Goal: Navigation & Orientation: Find specific page/section

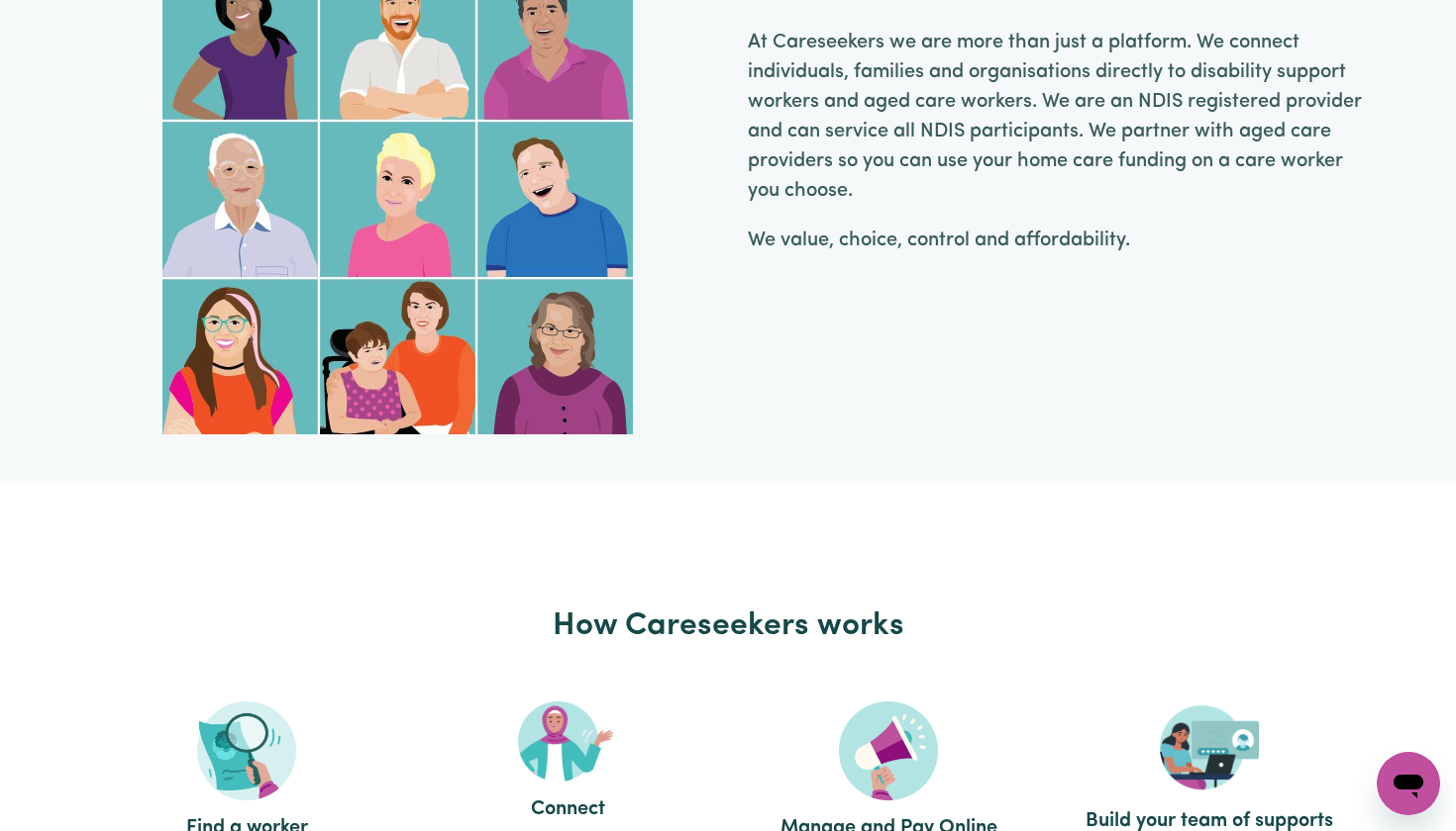
scroll to position [1517, 0]
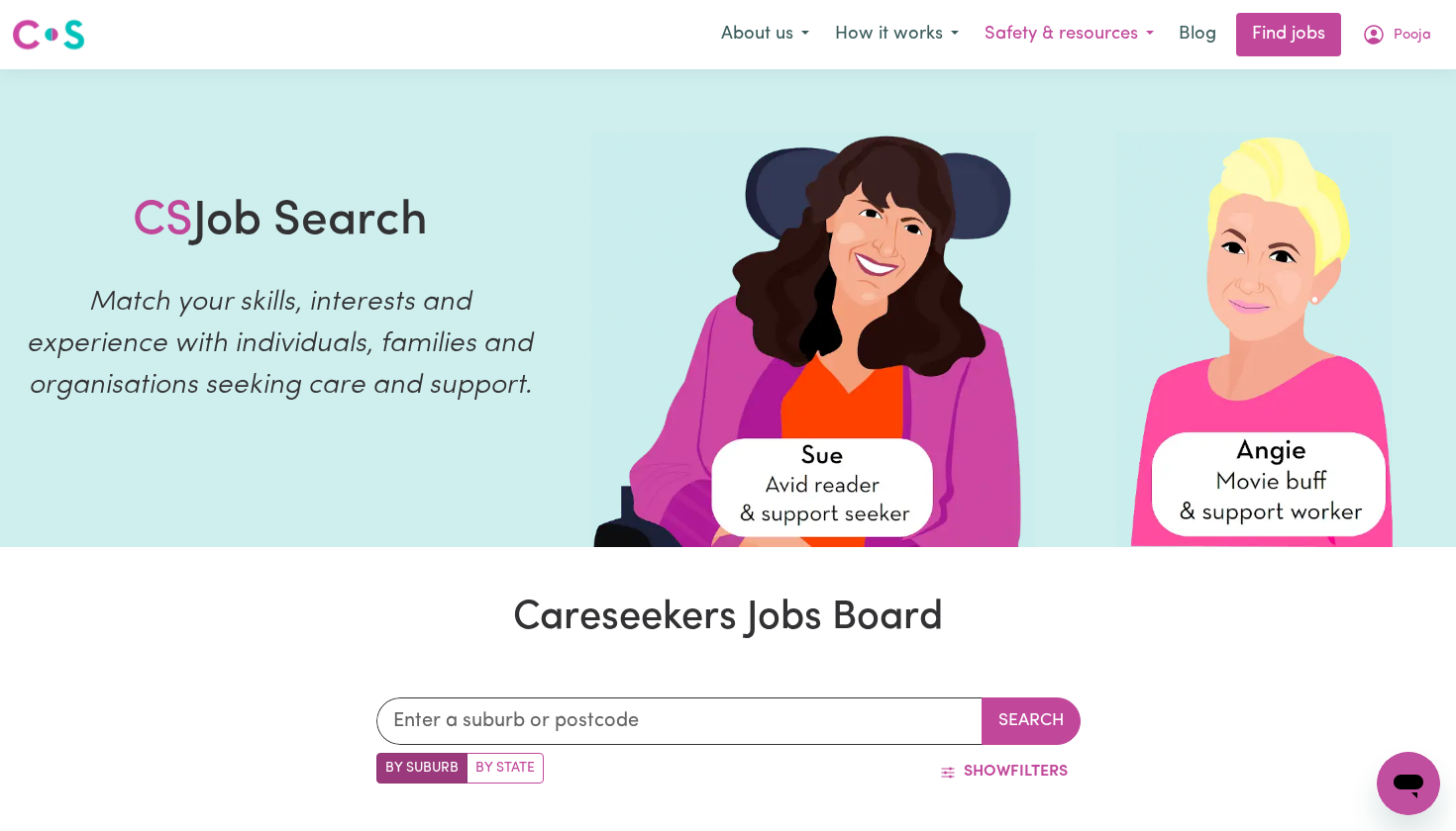
click at [1099, 42] on button "Safety & resources" at bounding box center [1068, 35] width 195 height 42
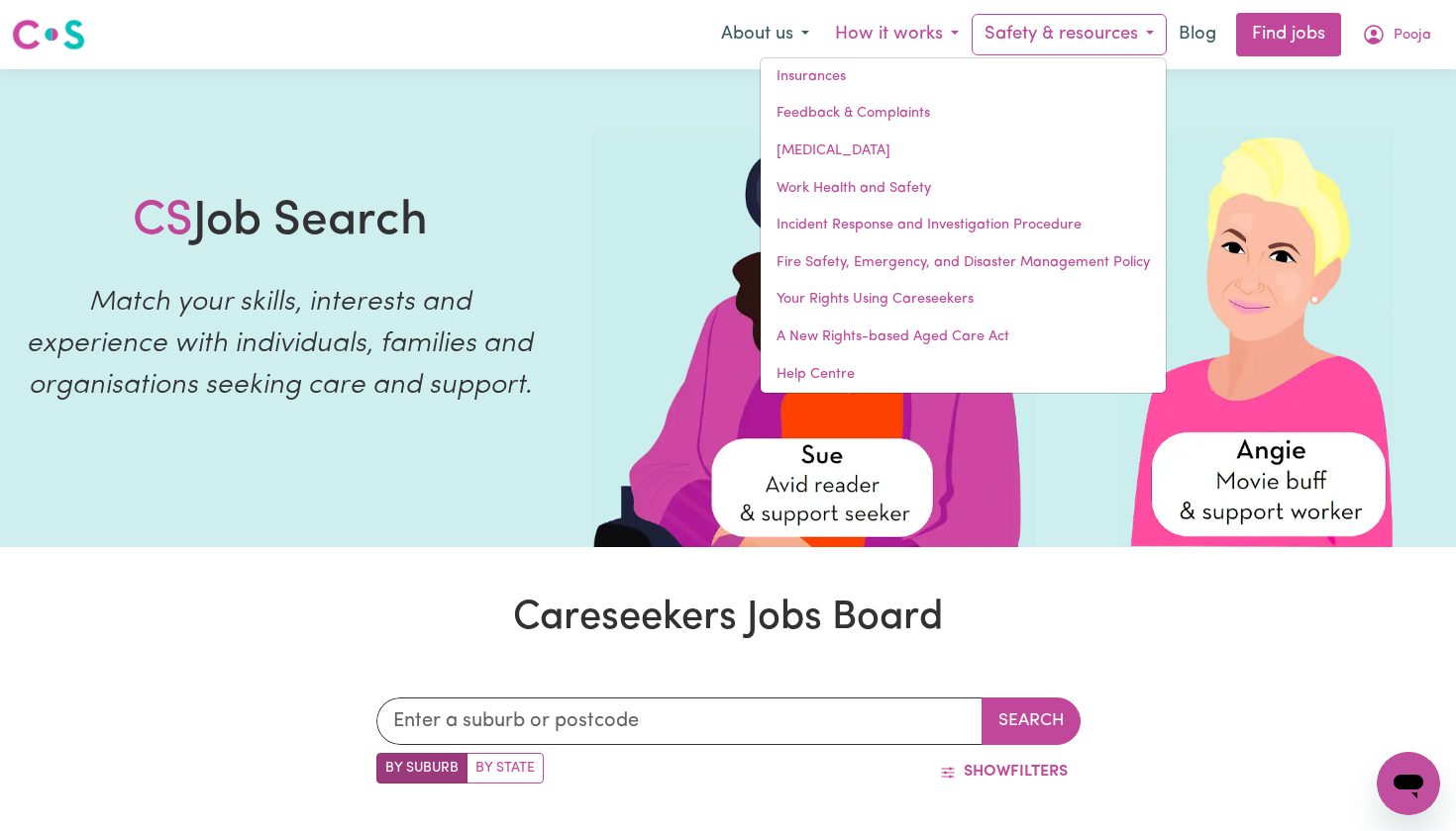
click at [871, 37] on button "How it works" at bounding box center [896, 35] width 150 height 42
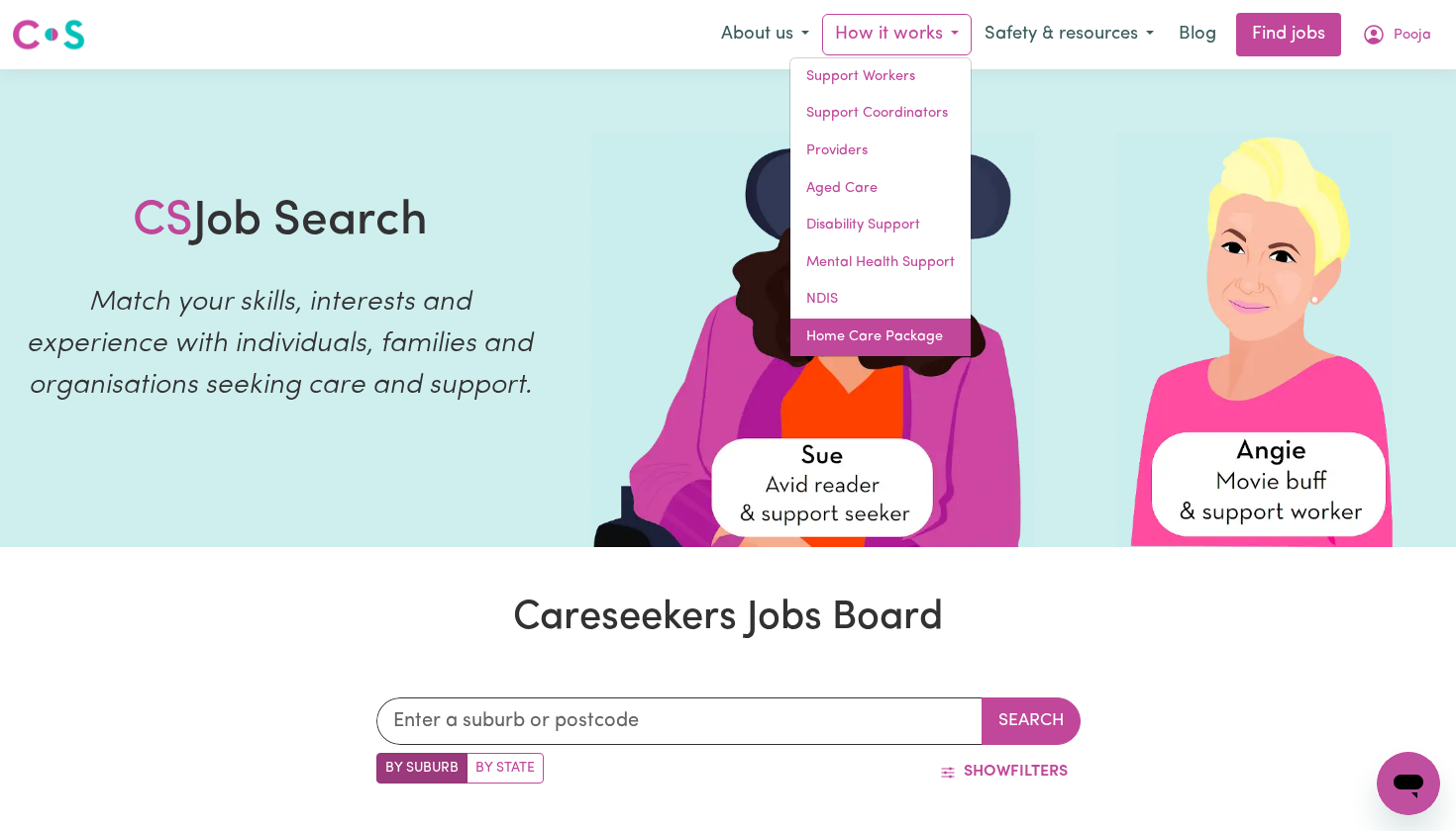
click at [921, 345] on link "Home Care Package" at bounding box center [880, 338] width 180 height 38
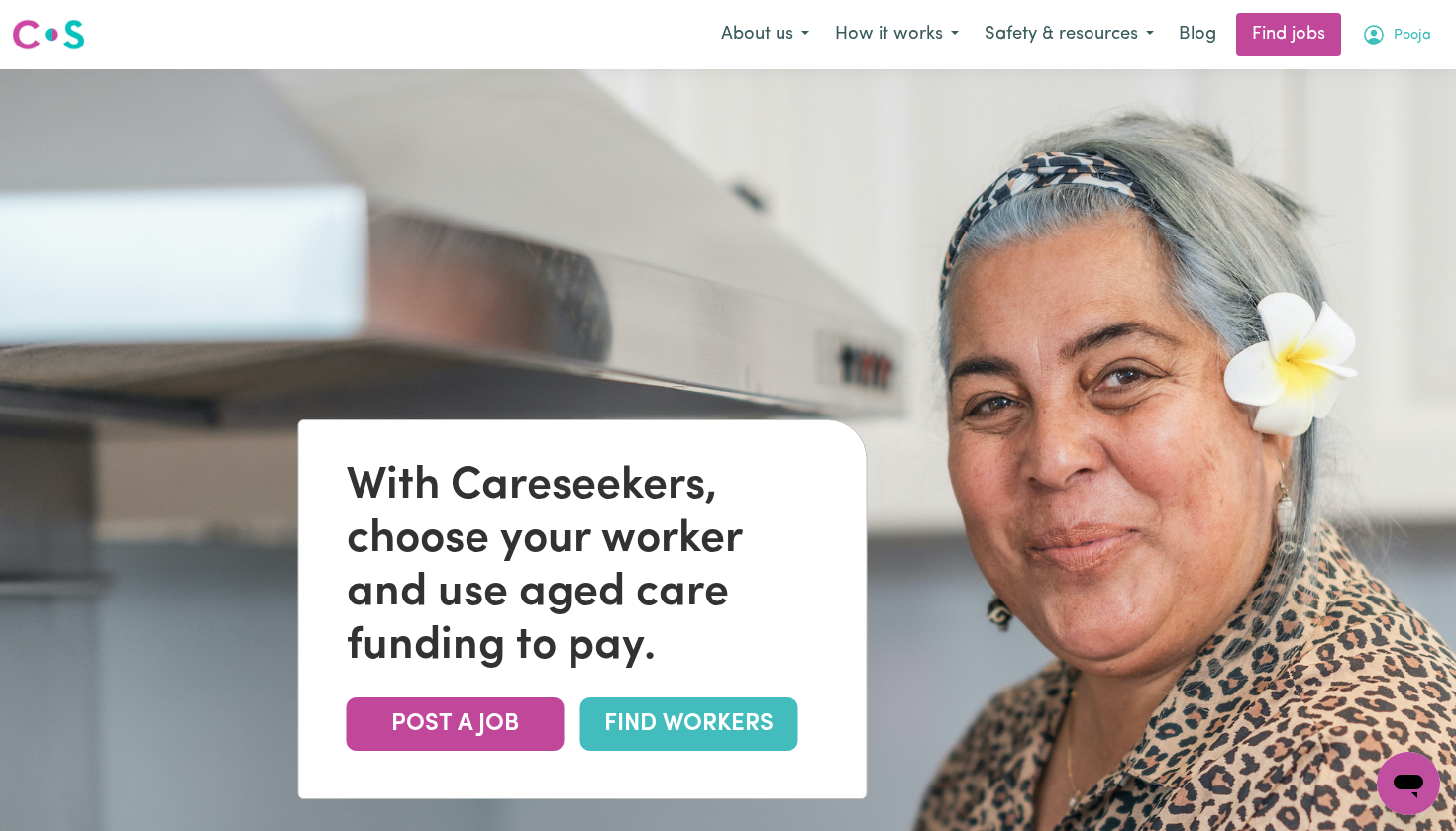
click at [1363, 45] on icon "My Account" at bounding box center [1373, 35] width 24 height 24
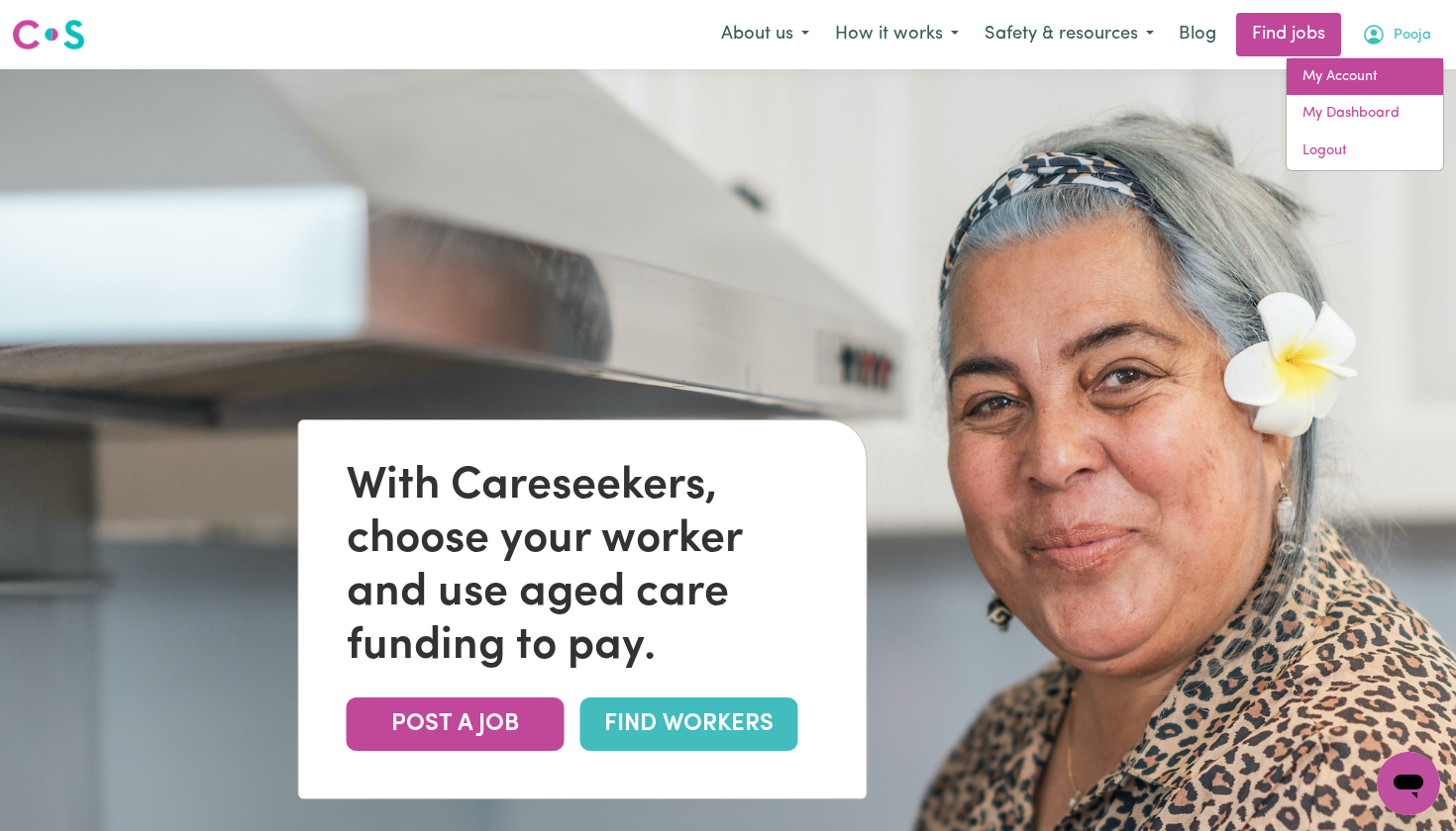
click at [1337, 75] on link "My Account" at bounding box center [1364, 77] width 157 height 38
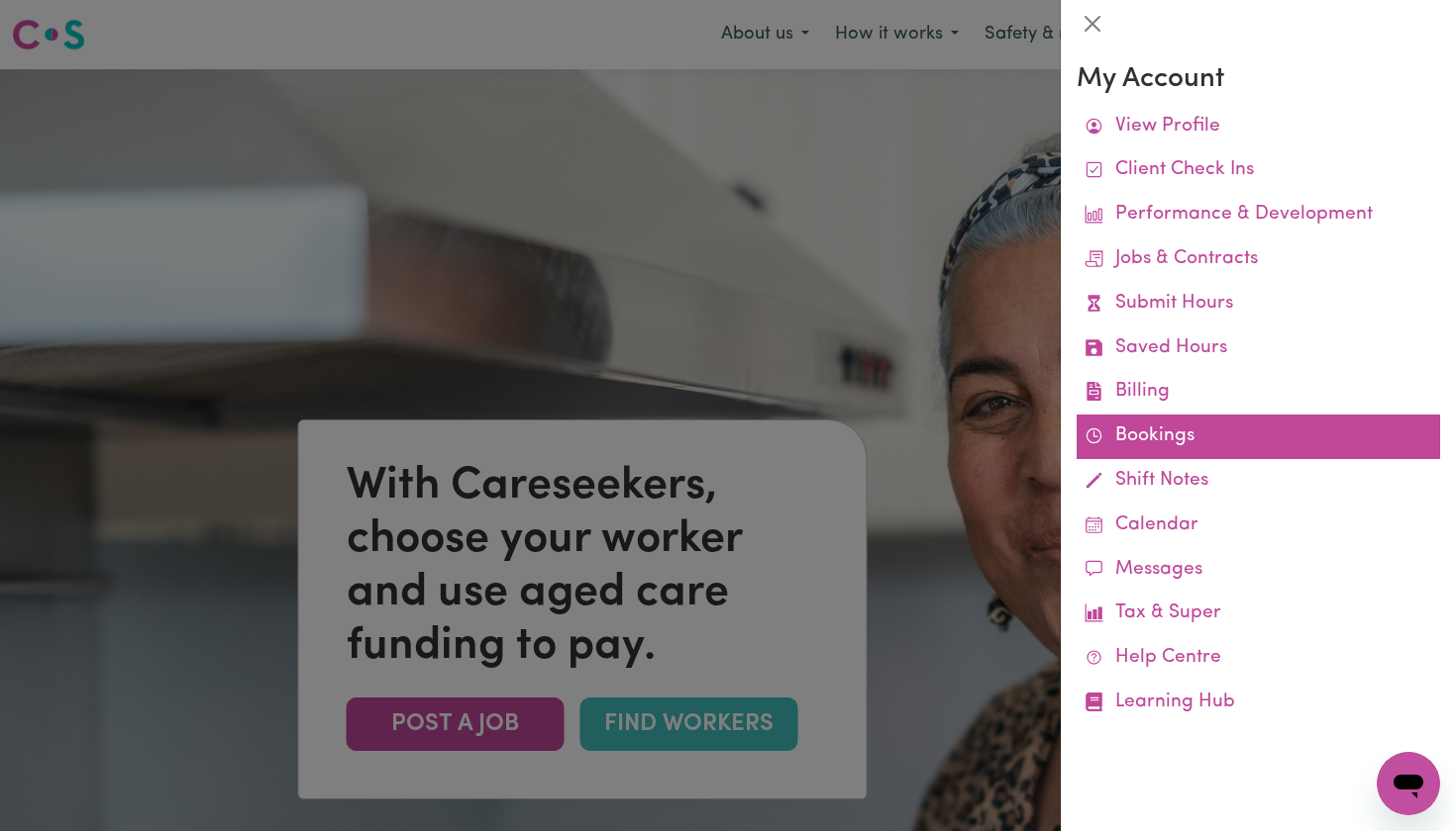
click at [1128, 435] on link "Bookings" at bounding box center [1258, 436] width 364 height 45
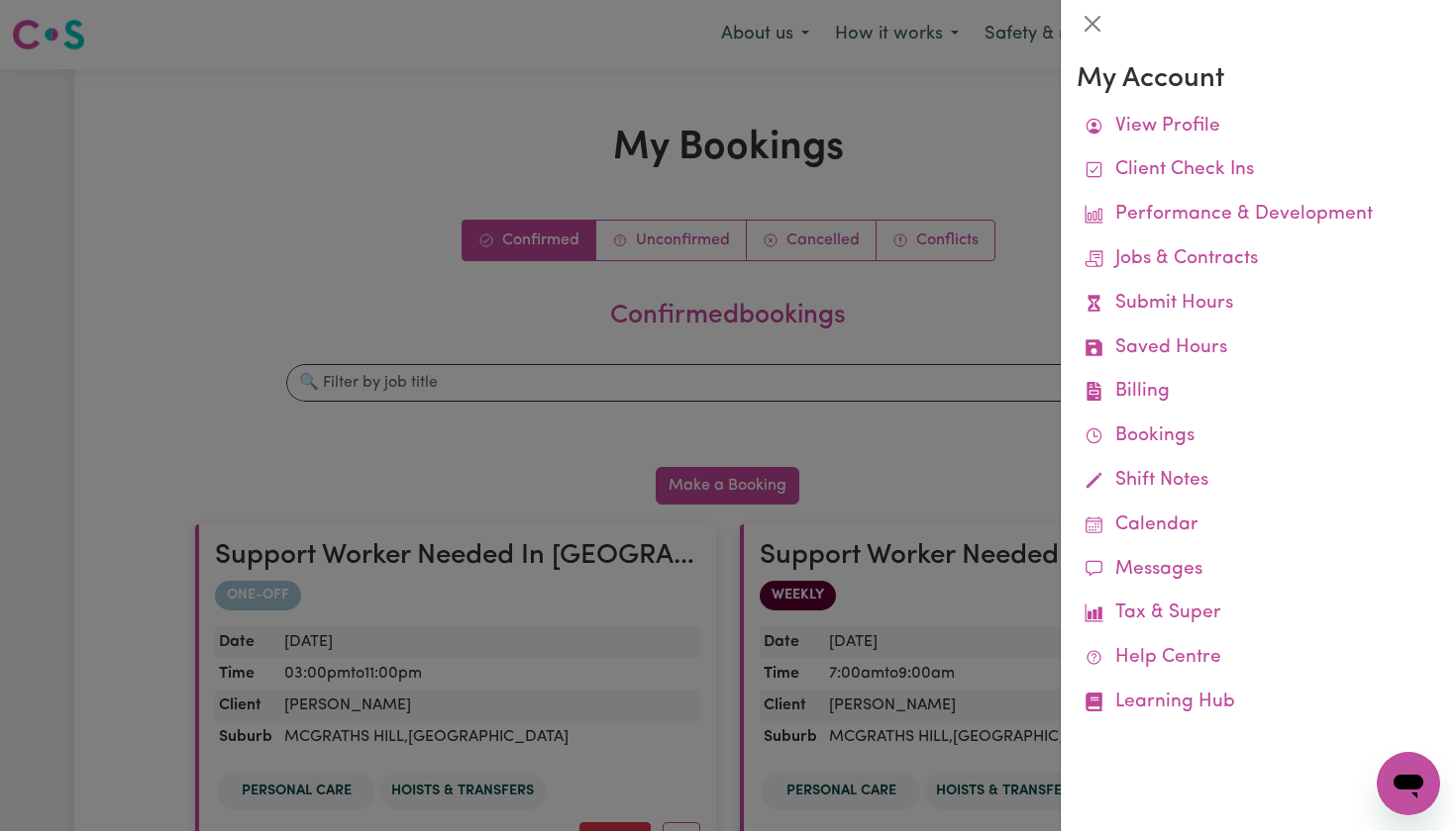
click at [956, 298] on div at bounding box center [728, 416] width 1456 height 831
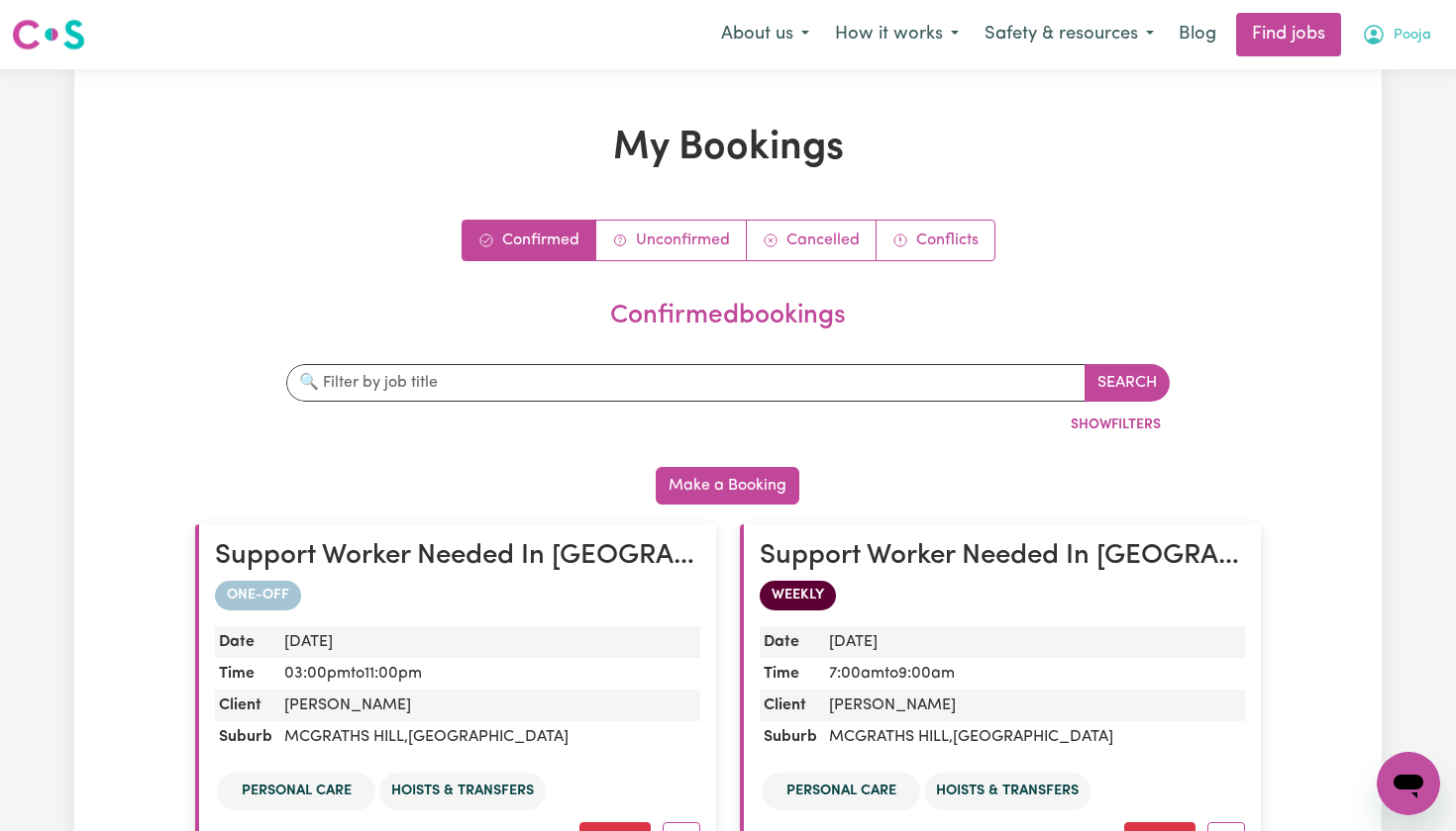
click at [1385, 40] on icon "My Account" at bounding box center [1373, 35] width 24 height 24
click at [1369, 108] on link "My Dashboard" at bounding box center [1364, 114] width 157 height 38
